Goal: Information Seeking & Learning: Learn about a topic

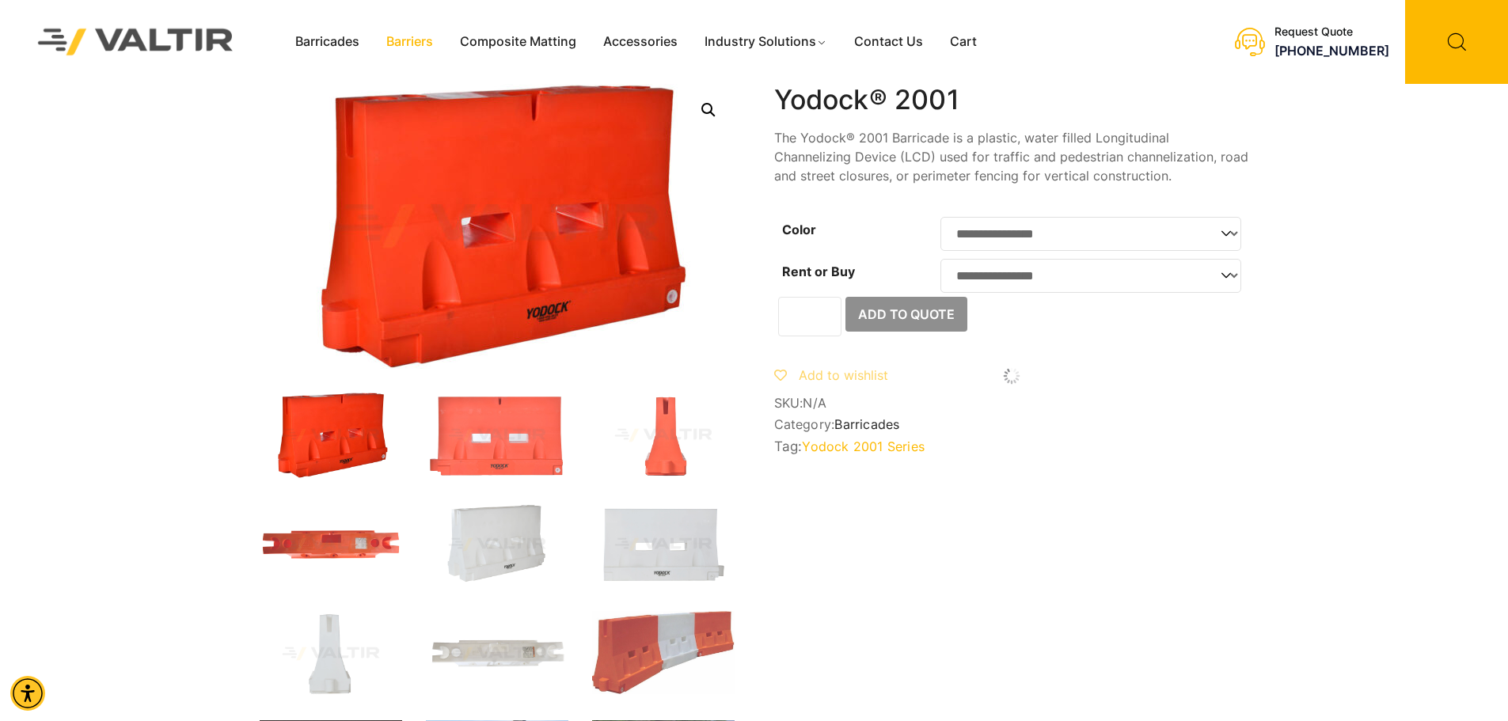
click at [405, 32] on link "Barriers" at bounding box center [410, 42] width 74 height 24
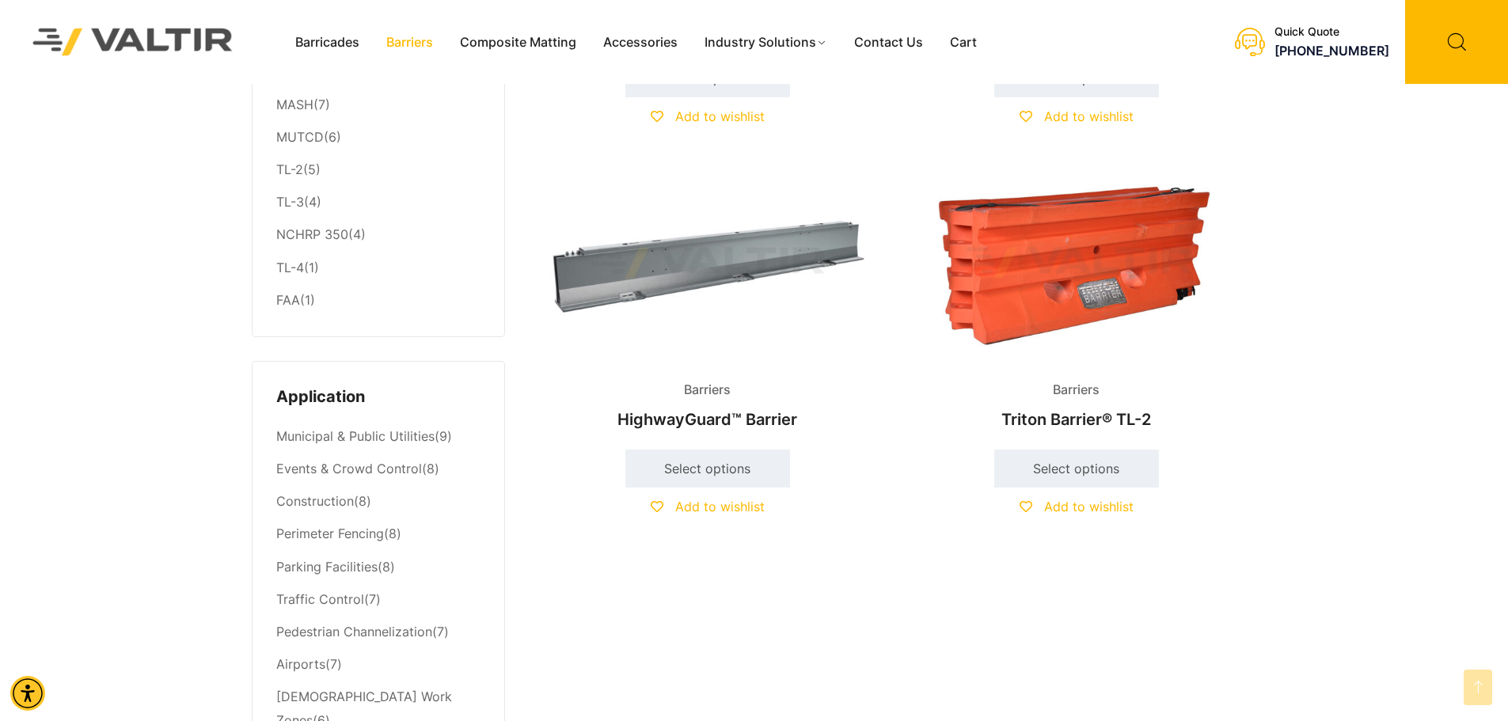
scroll to position [238, 0]
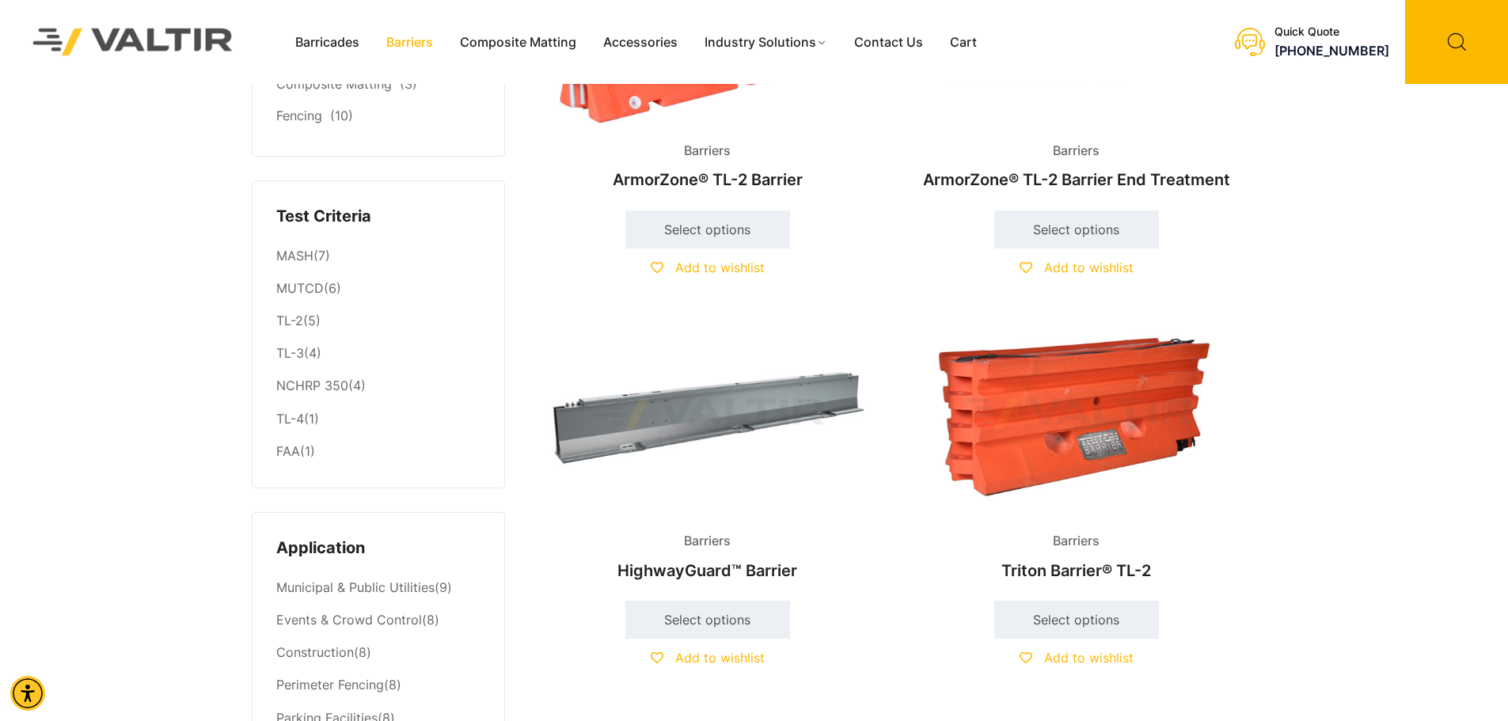
click at [722, 145] on span "Barriers" at bounding box center [707, 151] width 70 height 24
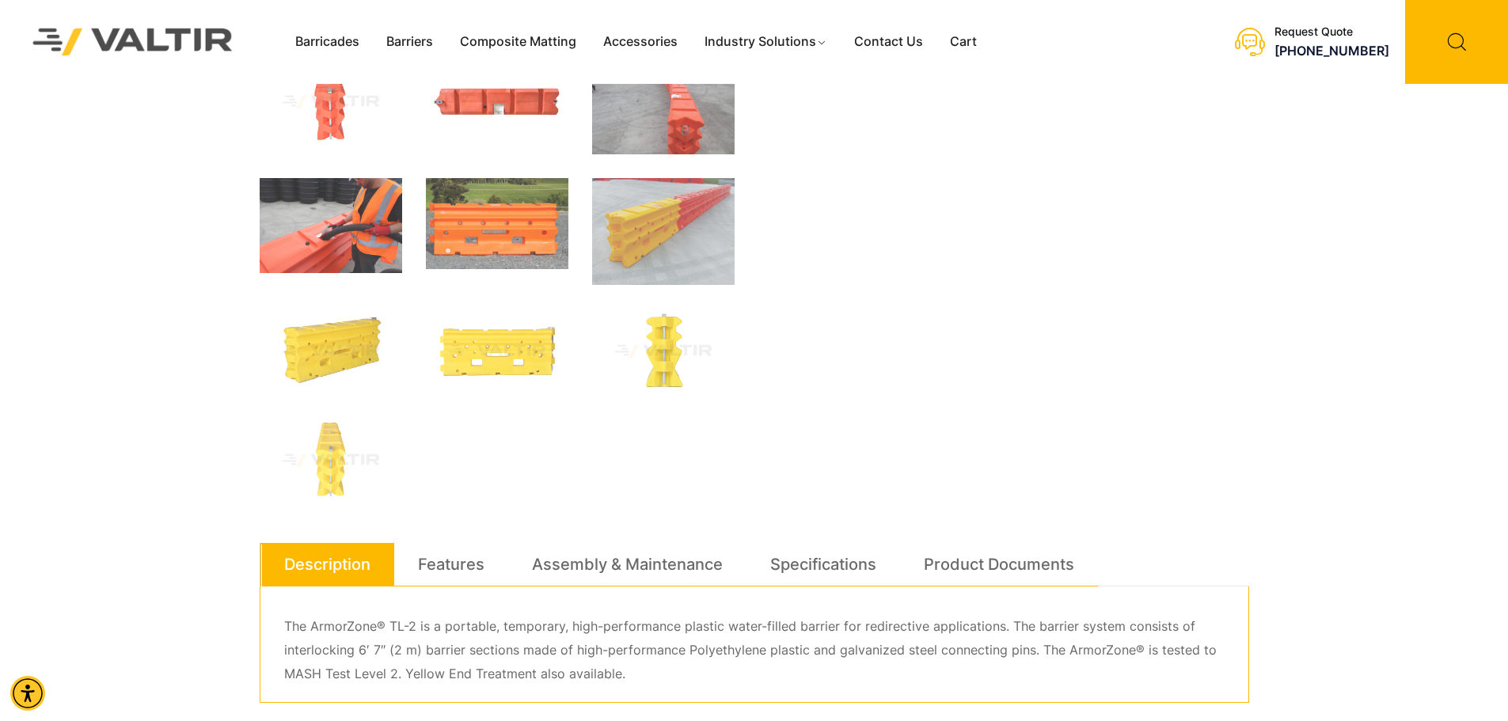
scroll to position [479, 0]
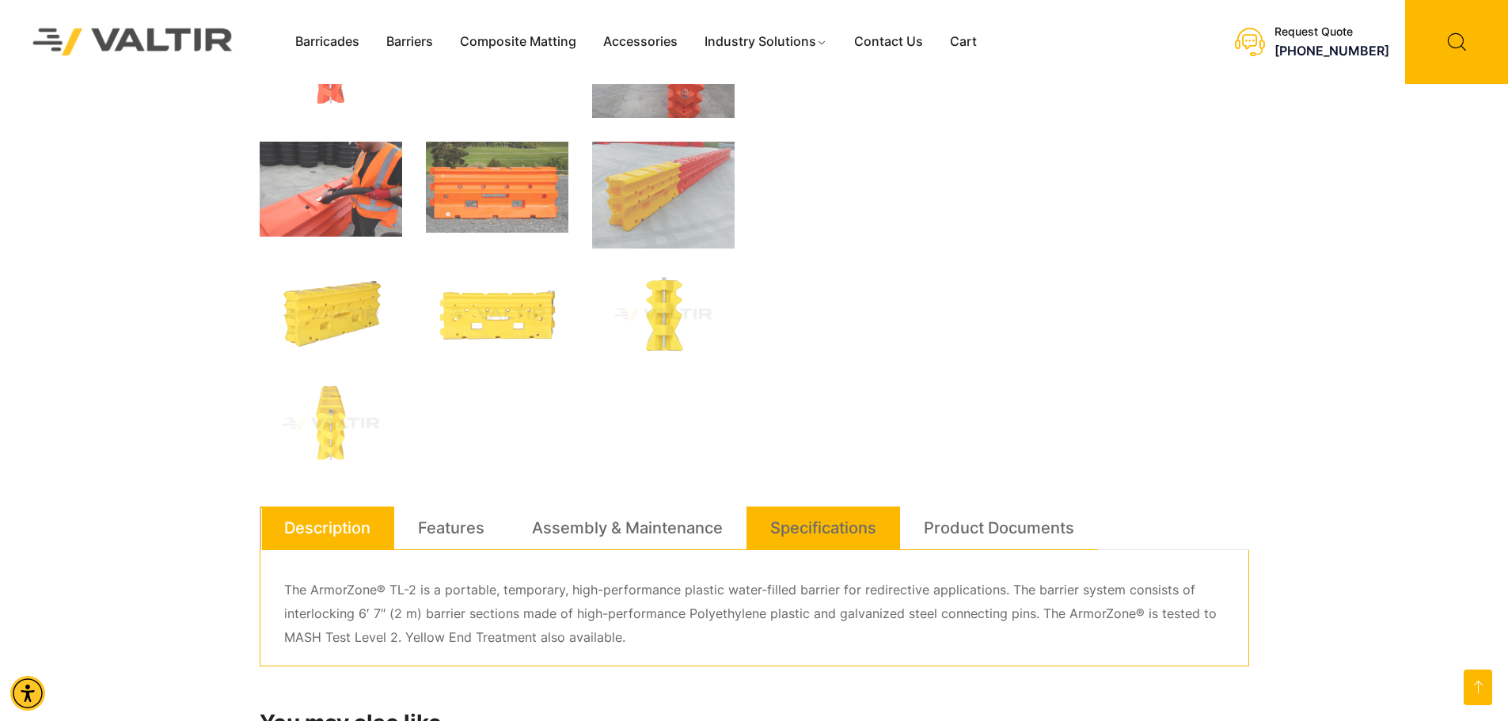
click at [833, 516] on link "Specifications" at bounding box center [823, 528] width 106 height 43
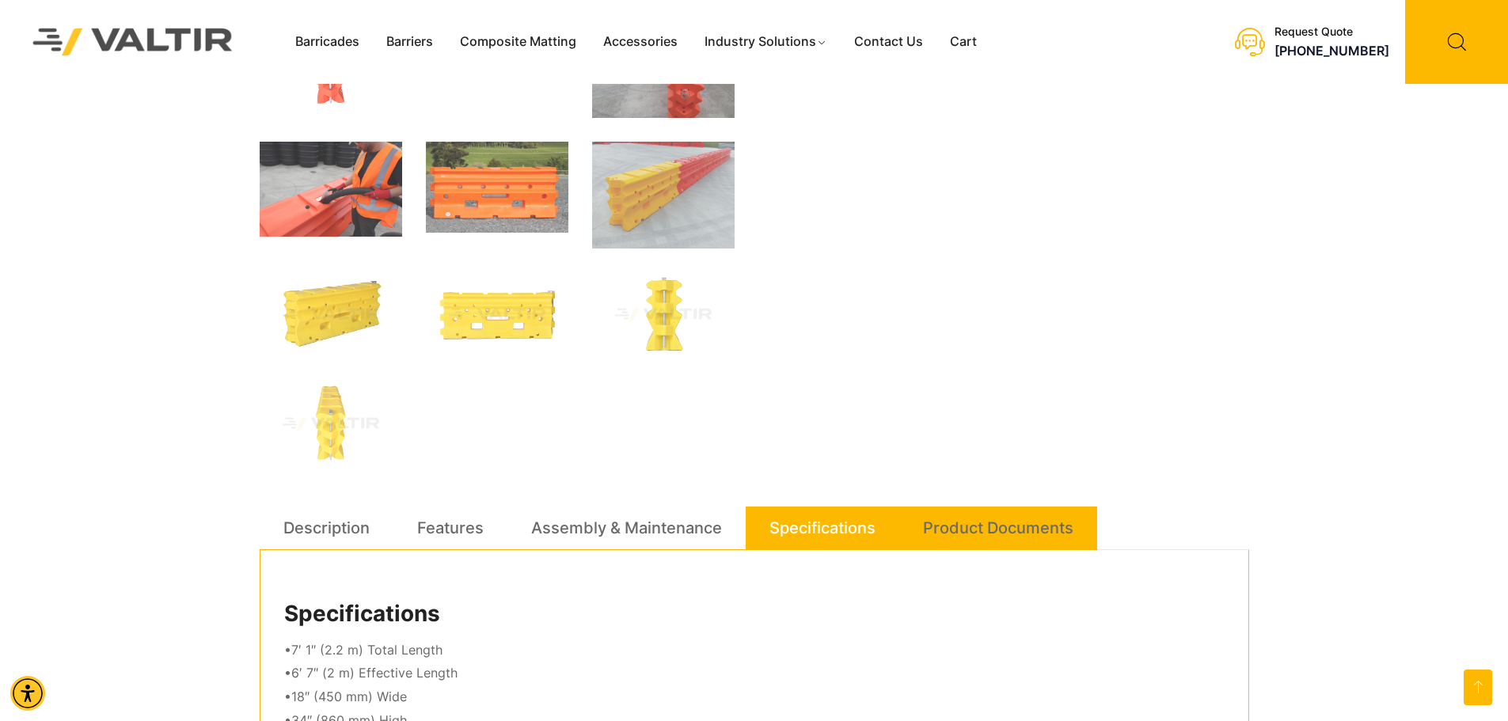
click at [1074, 513] on link "Product Documents" at bounding box center [998, 528] width 150 height 43
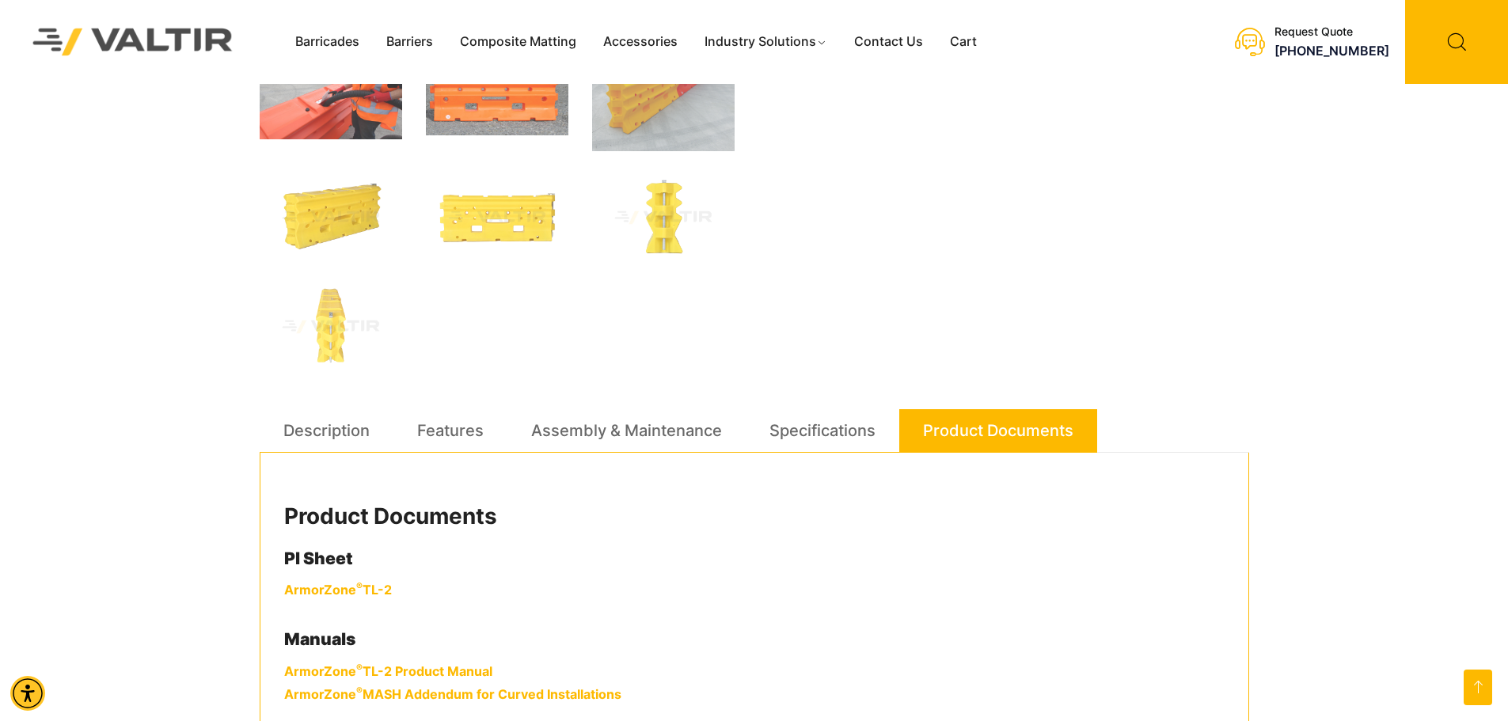
scroll to position [875, 0]
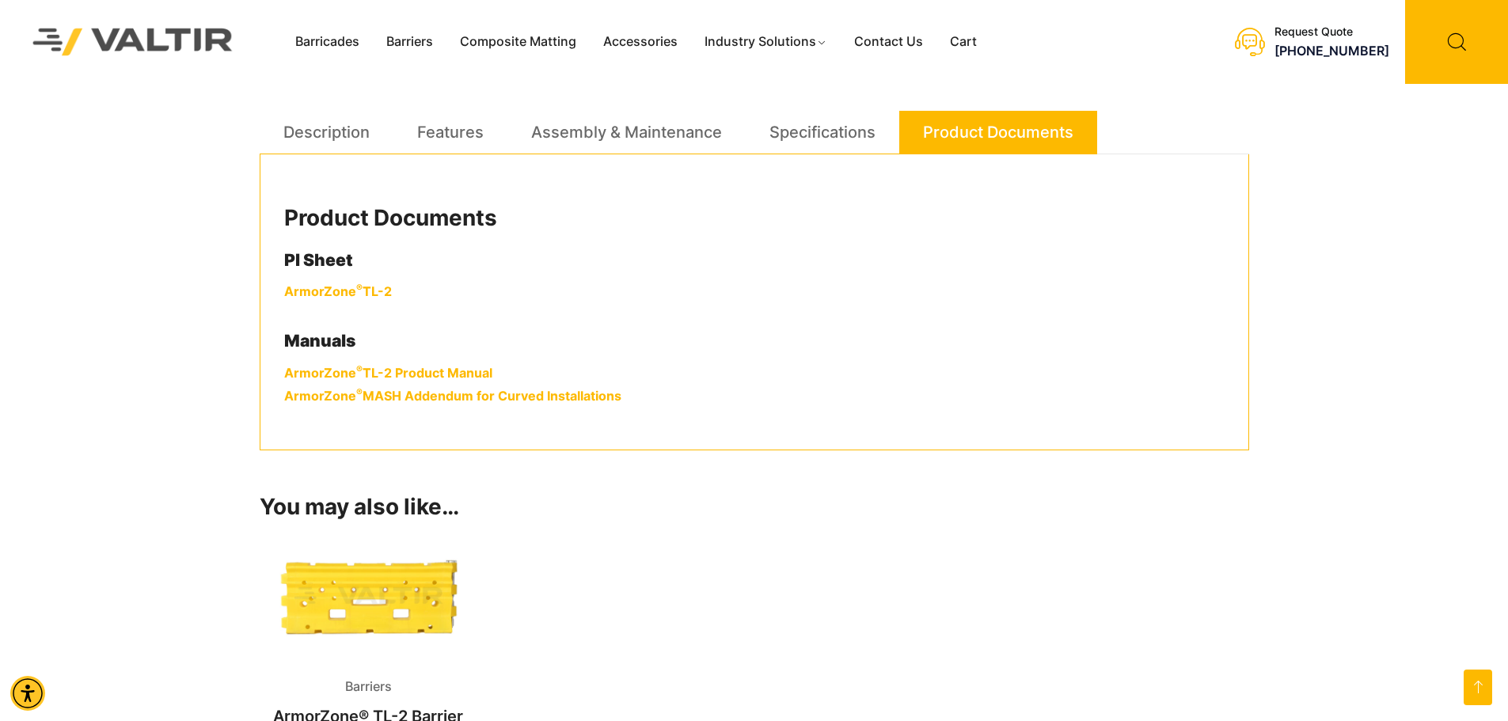
click at [330, 296] on link "ArmorZone ® TL-2" at bounding box center [338, 291] width 108 height 16
